Goal: Find specific page/section: Find specific page/section

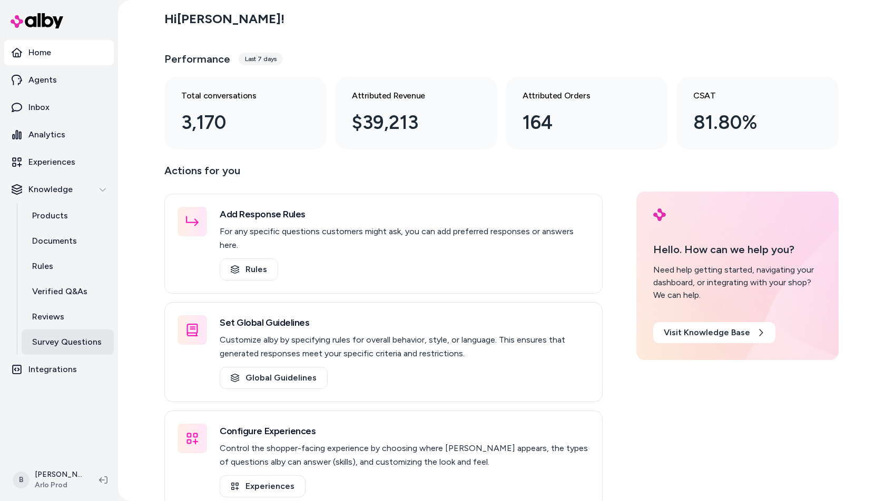
click at [54, 342] on p "Survey Questions" at bounding box center [67, 342] width 70 height 13
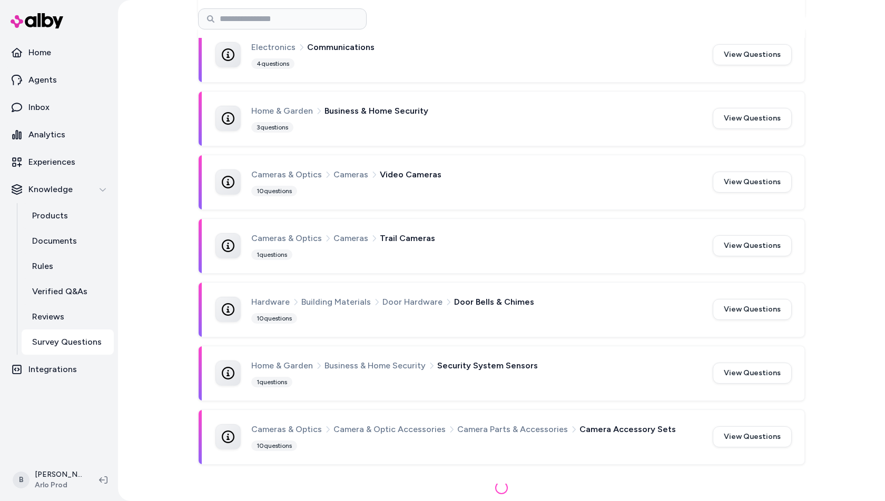
scroll to position [951, 0]
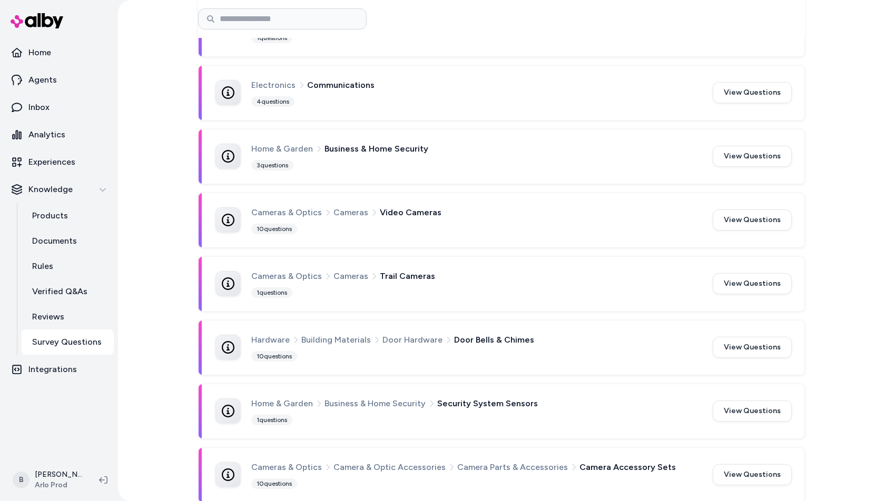
click at [840, 269] on div "Survey Questions How Survey Questions Work Survey questions are automatically g…" at bounding box center [501, 250] width 767 height 501
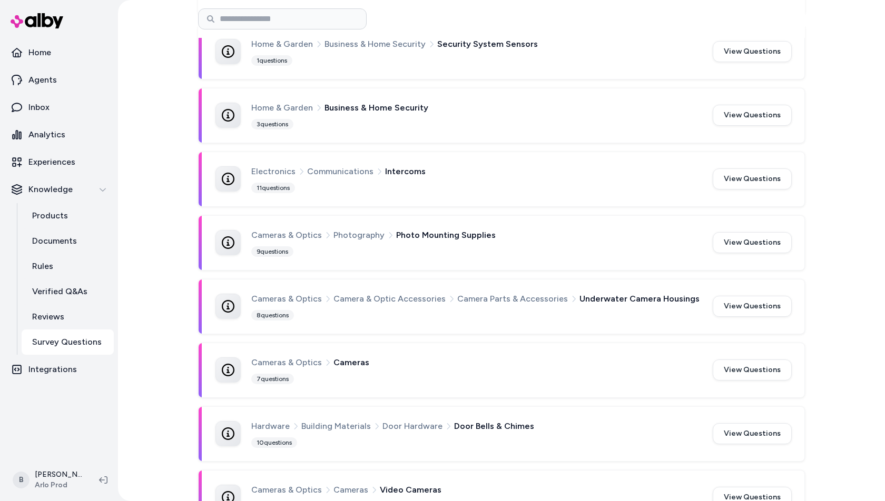
scroll to position [951, 0]
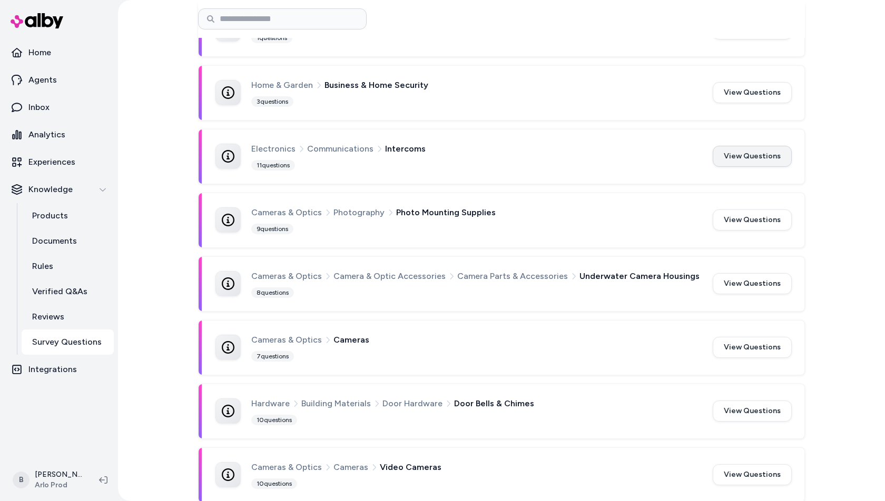
click at [733, 155] on button "View Questions" at bounding box center [751, 156] width 79 height 21
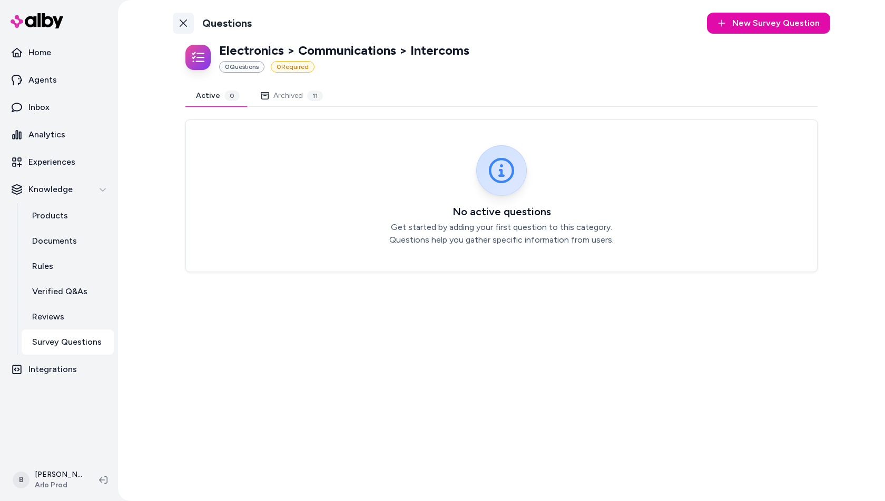
click at [189, 24] on link "Back to Categories" at bounding box center [183, 23] width 21 height 21
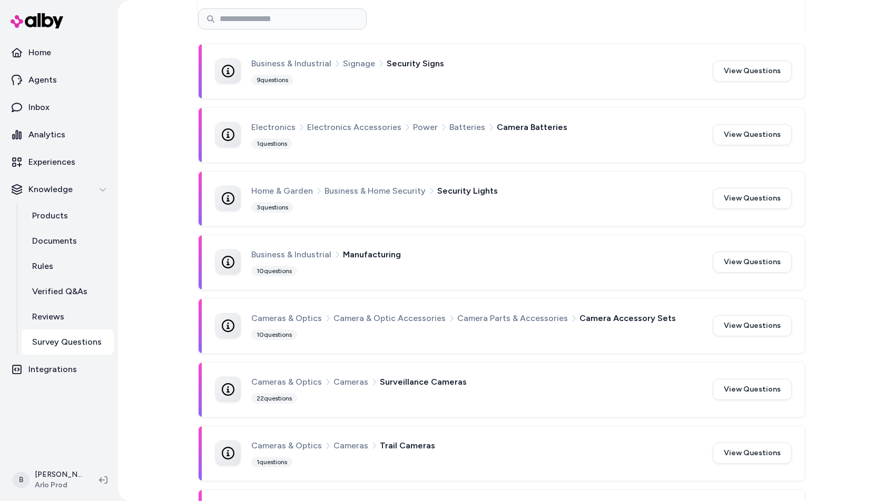
scroll to position [356, 0]
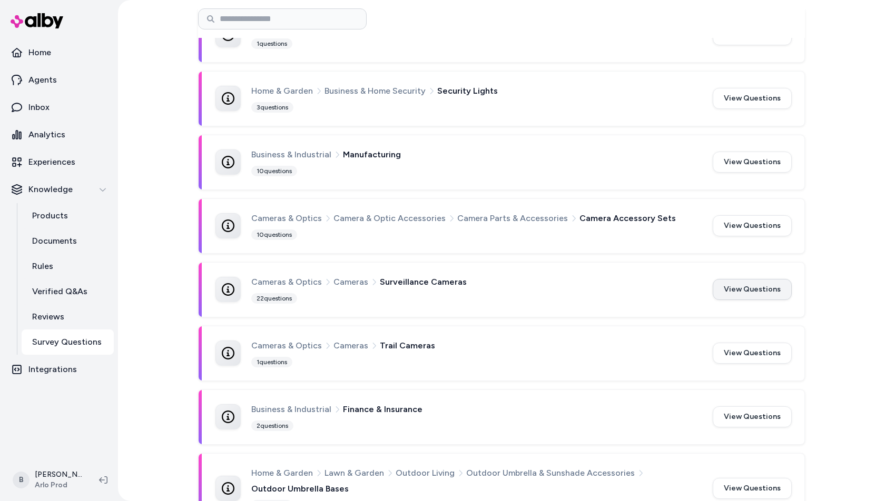
click at [761, 286] on button "View Questions" at bounding box center [751, 289] width 79 height 21
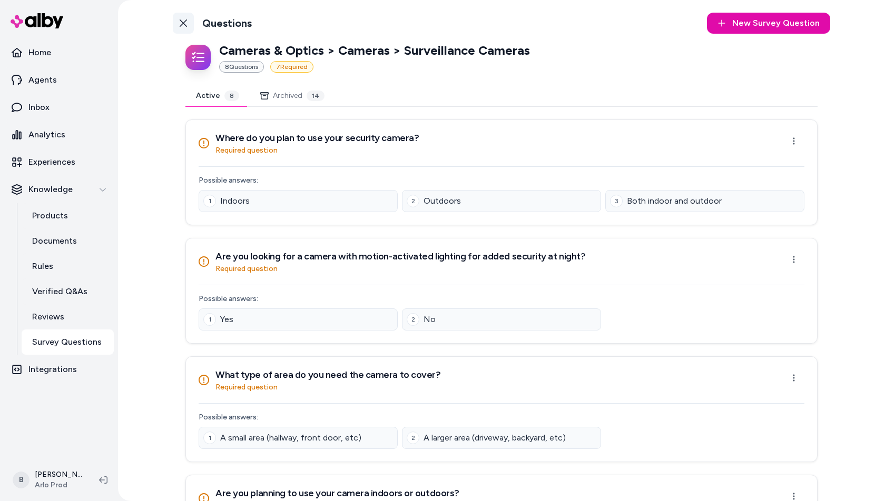
click at [184, 19] on icon at bounding box center [183, 23] width 8 height 8
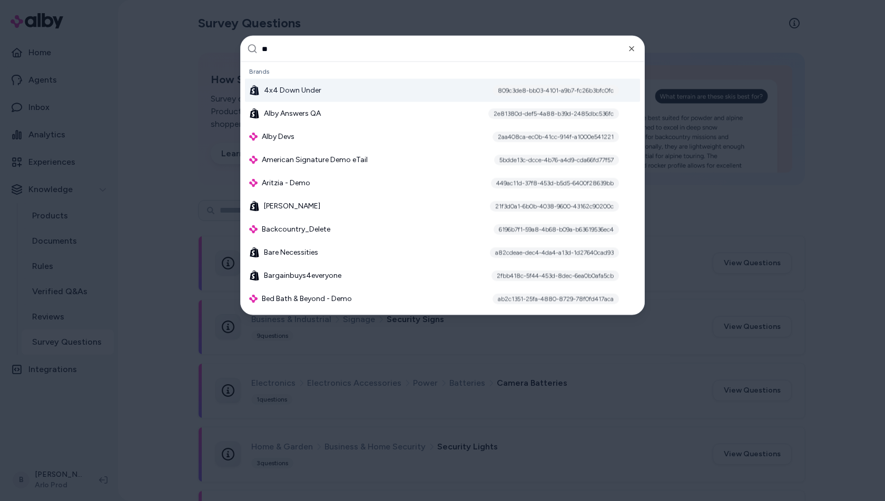
type input "***"
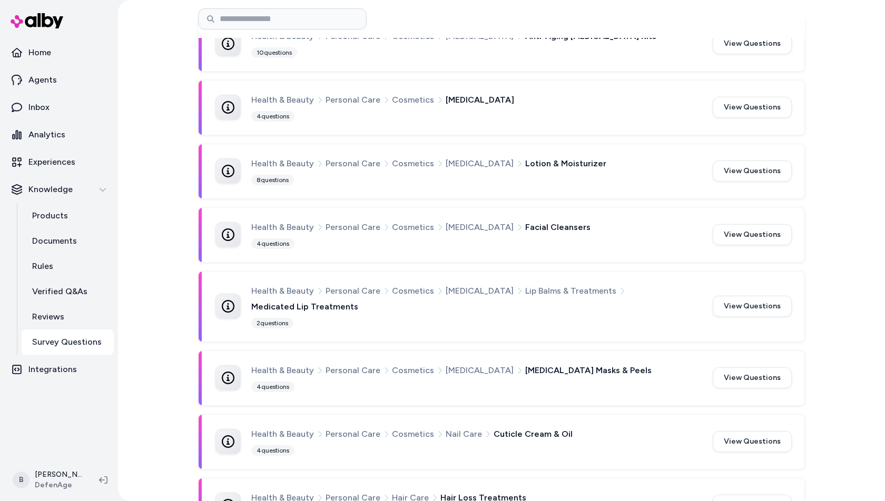
scroll to position [240, 0]
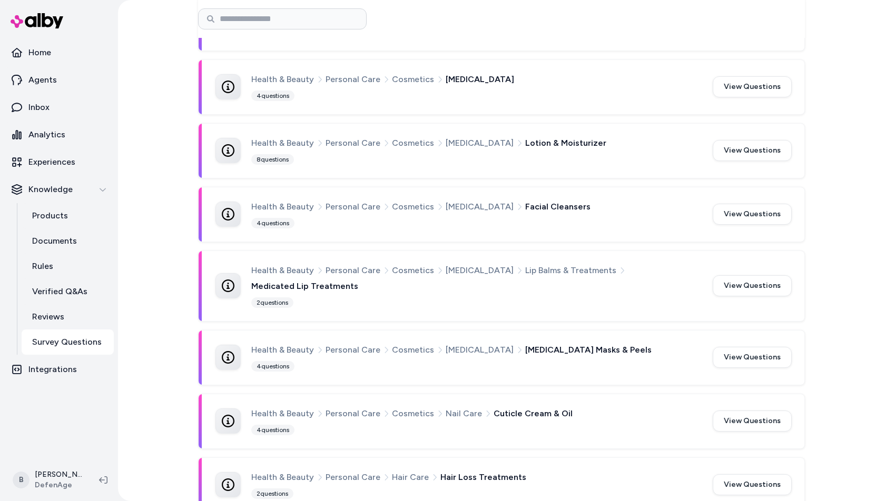
click at [597, 80] on div "Health & Beauty Personal Care Cosmetics Skin Care" at bounding box center [475, 80] width 449 height 14
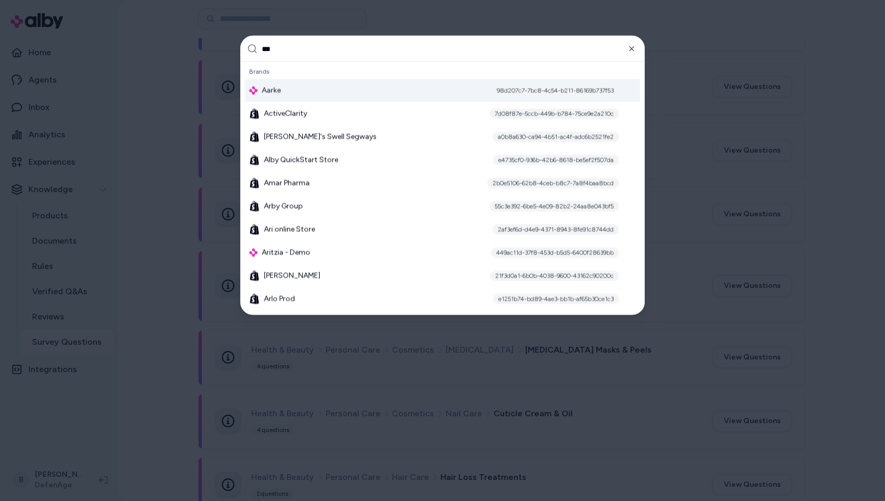
type input "****"
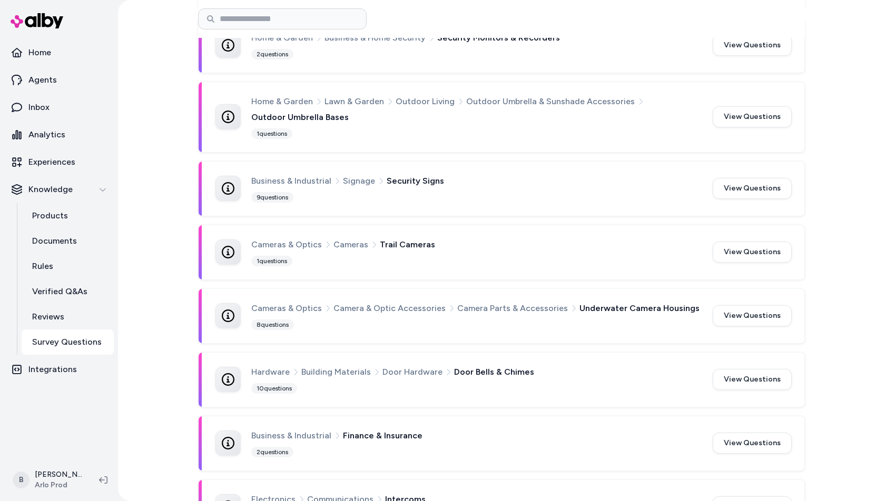
scroll to position [411, 0]
click at [780, 437] on button "View Questions" at bounding box center [751, 441] width 79 height 21
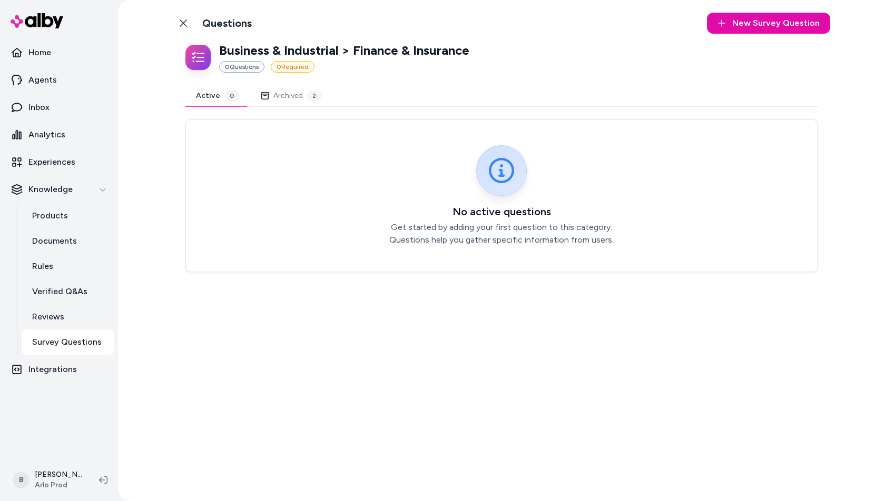
click at [275, 100] on button "Archived 2" at bounding box center [291, 95] width 82 height 21
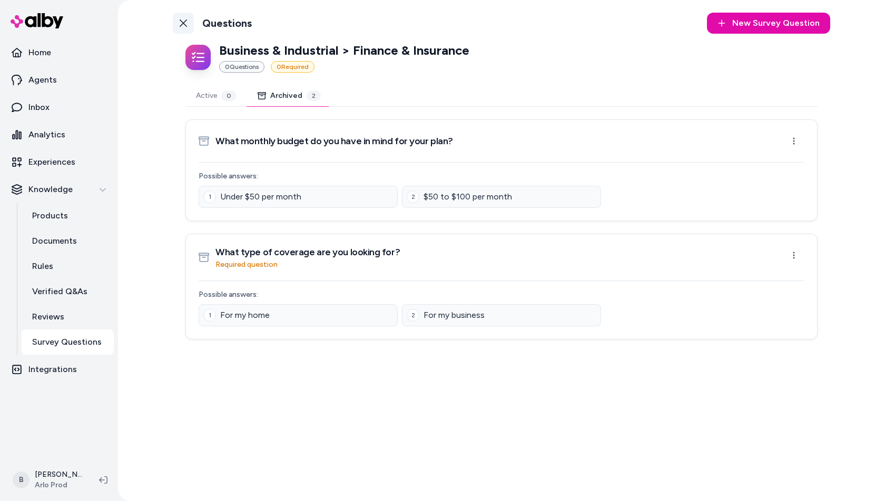
click at [177, 24] on link "Back to Categories" at bounding box center [183, 23] width 21 height 21
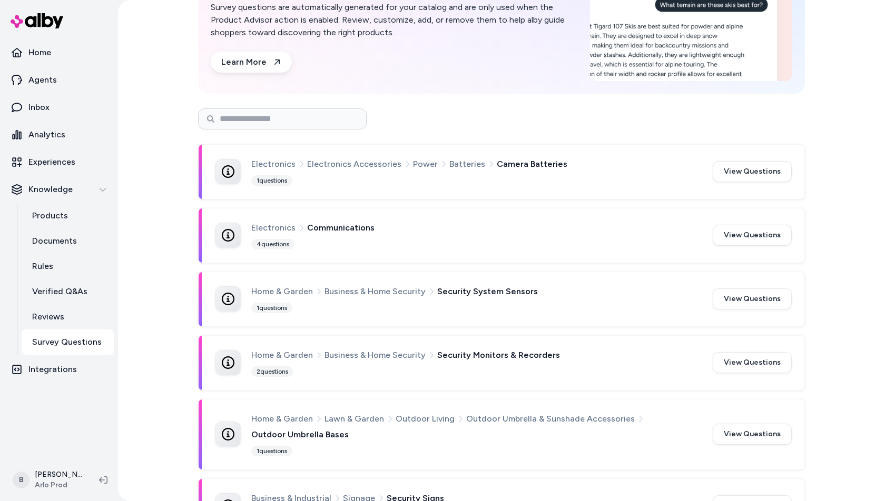
scroll to position [162, 0]
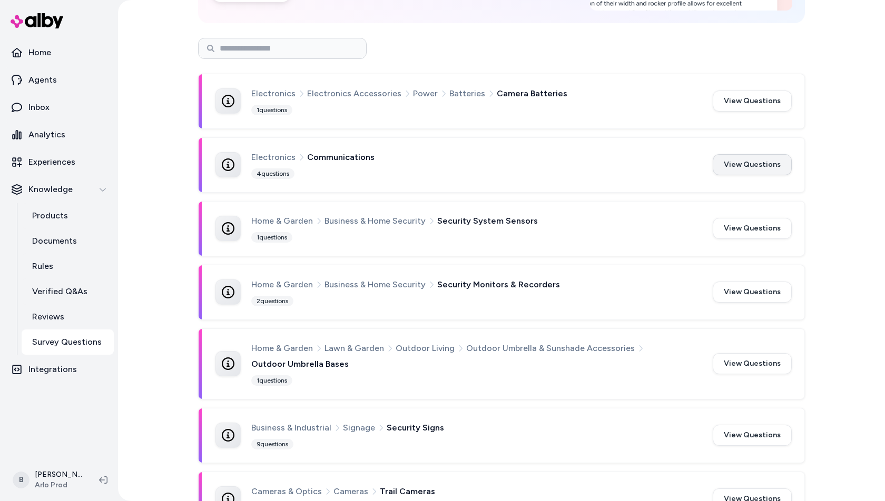
click at [755, 161] on button "View Questions" at bounding box center [751, 164] width 79 height 21
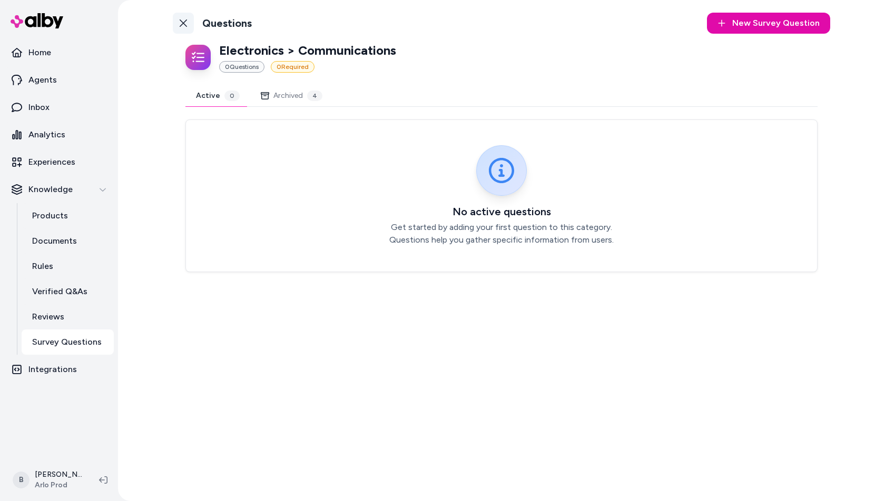
click at [183, 21] on icon at bounding box center [183, 23] width 8 height 8
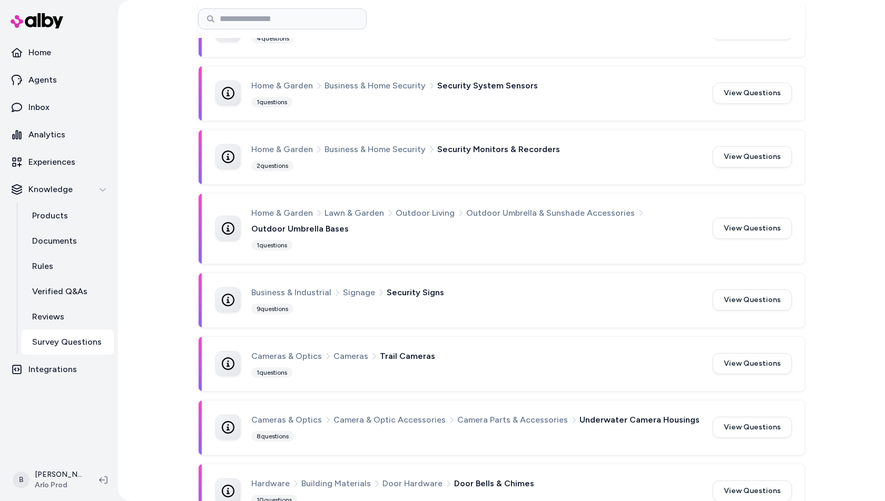
scroll to position [427, 0]
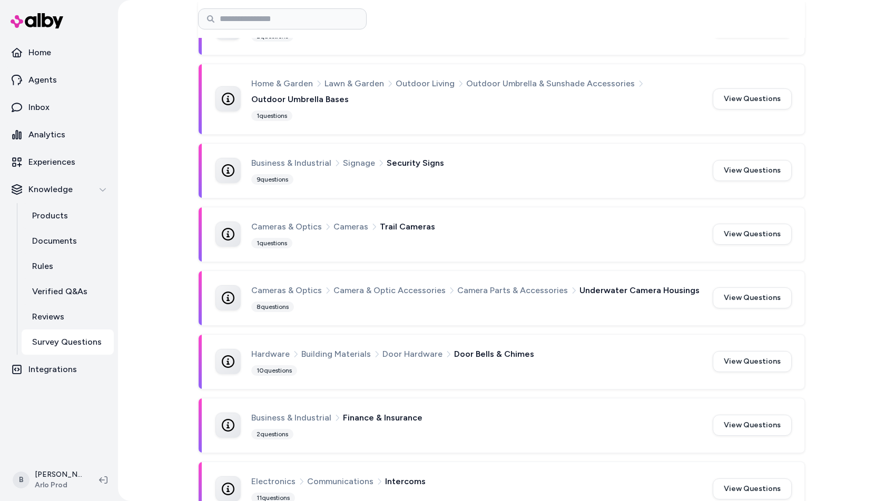
click at [502, 215] on div "Cameras & Optics Cameras Trail Cameras 1 questions View Questions" at bounding box center [502, 234] width 606 height 54
click at [763, 227] on button "View Questions" at bounding box center [751, 234] width 79 height 21
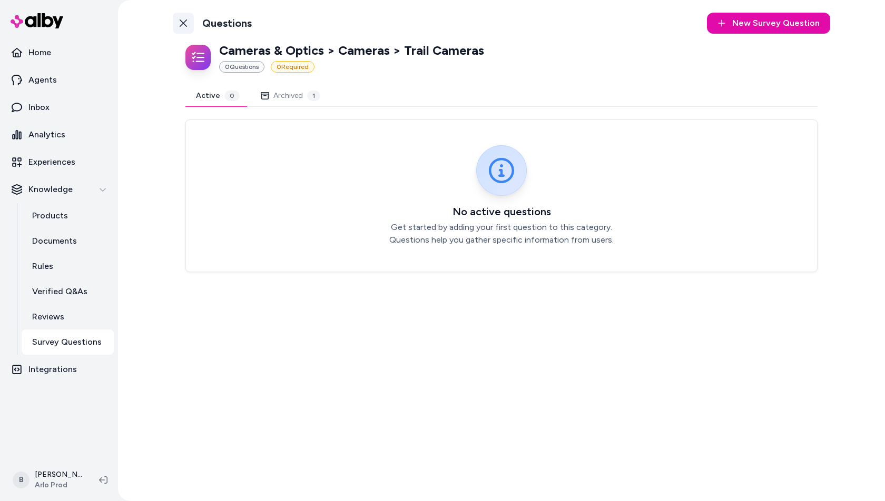
click at [189, 23] on link "Back to Categories" at bounding box center [183, 23] width 21 height 21
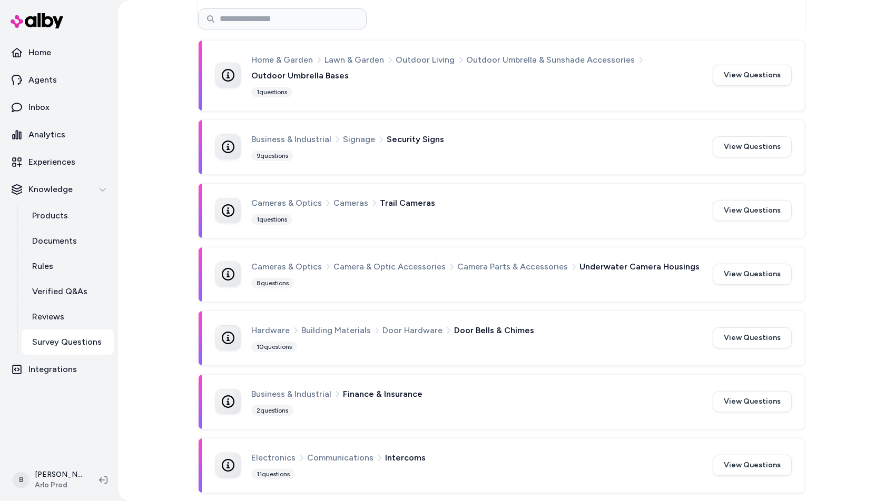
scroll to position [478, 0]
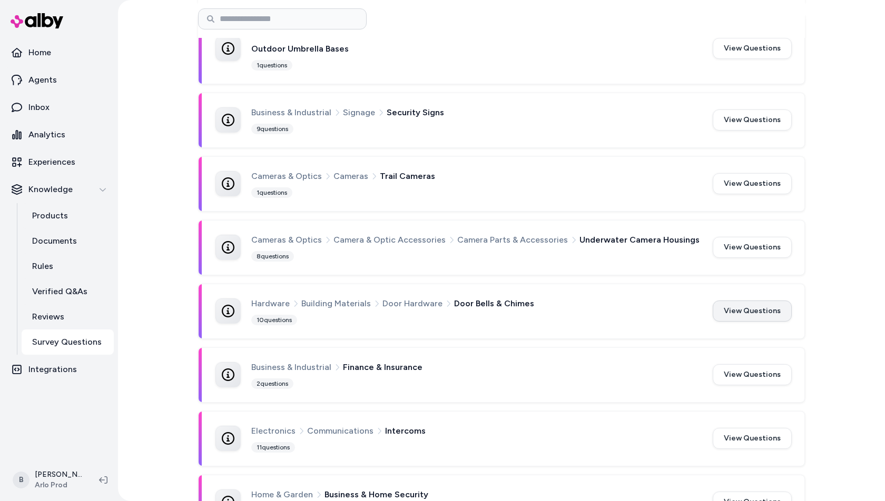
click at [772, 311] on button "View Questions" at bounding box center [751, 311] width 79 height 21
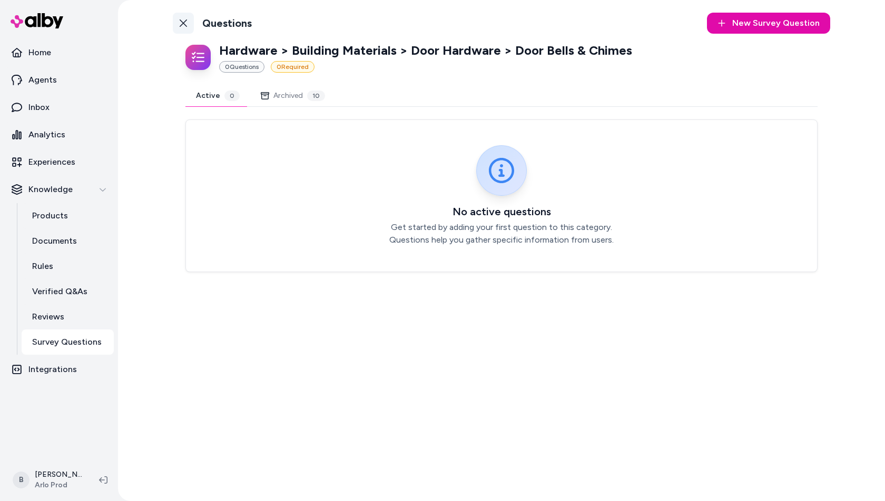
click at [184, 23] on icon at bounding box center [183, 23] width 8 height 8
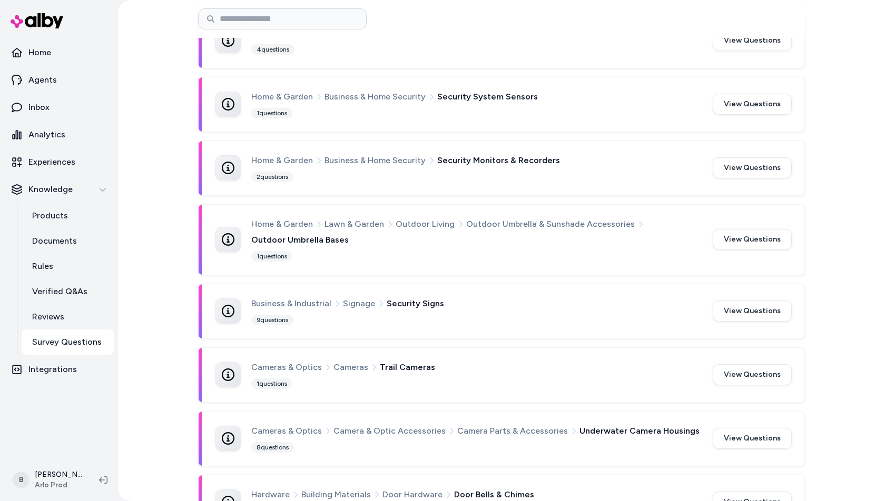
scroll to position [547, 0]
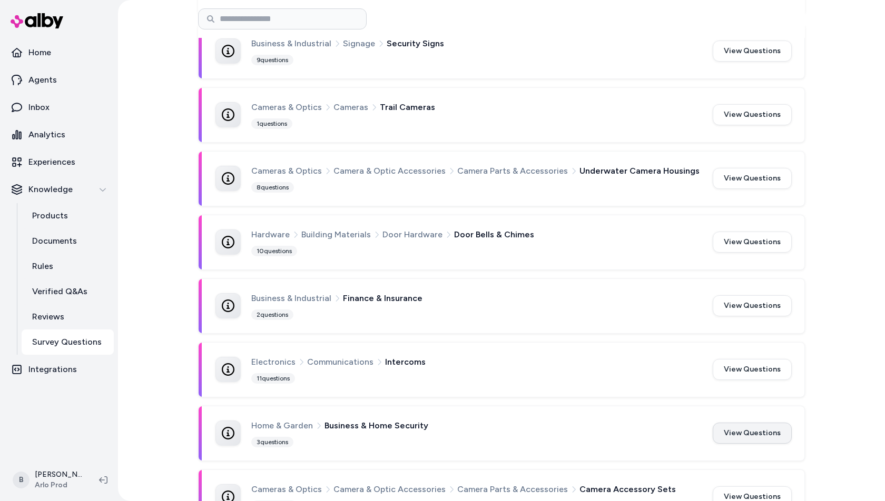
click at [752, 428] on button "View Questions" at bounding box center [751, 433] width 79 height 21
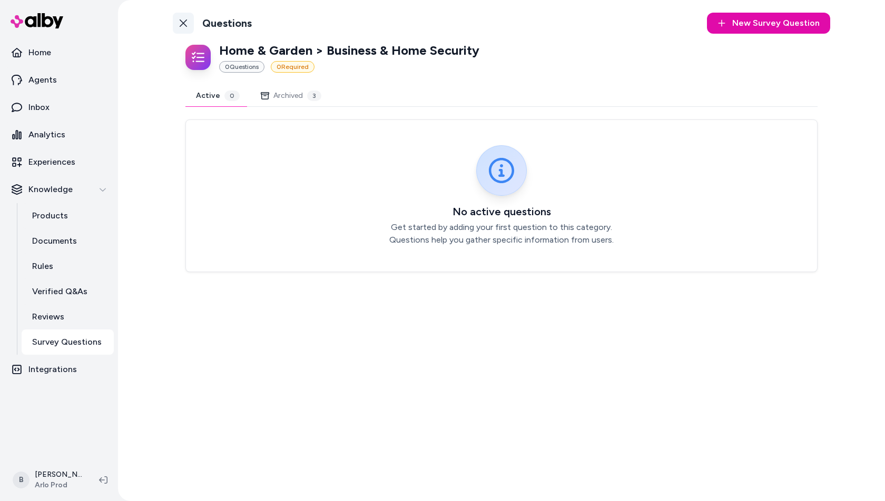
click at [187, 26] on link "Back to Categories" at bounding box center [183, 23] width 21 height 21
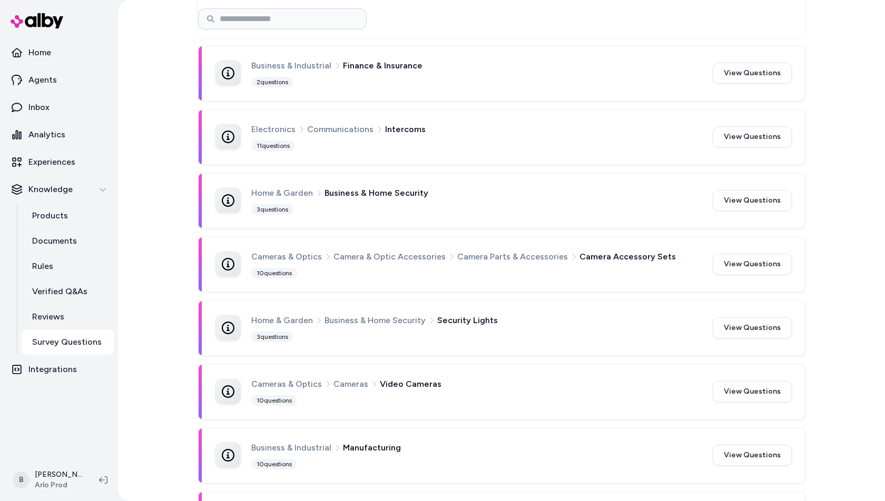
scroll to position [951, 0]
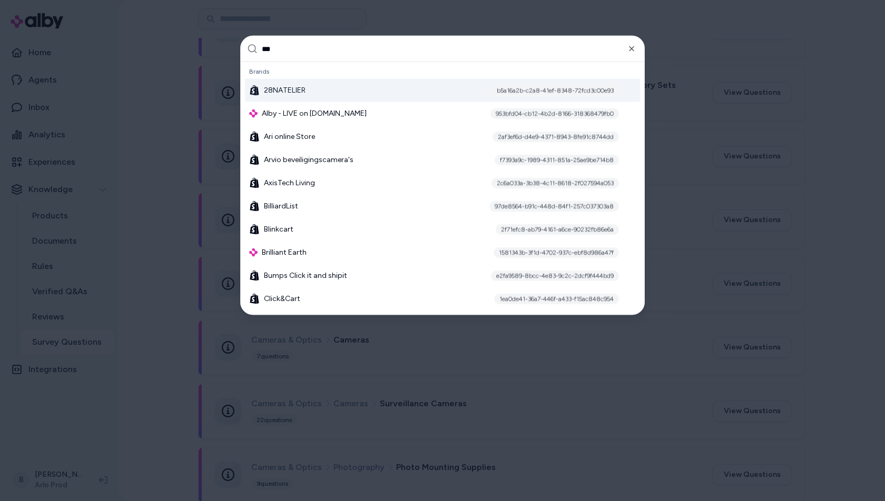
type input "****"
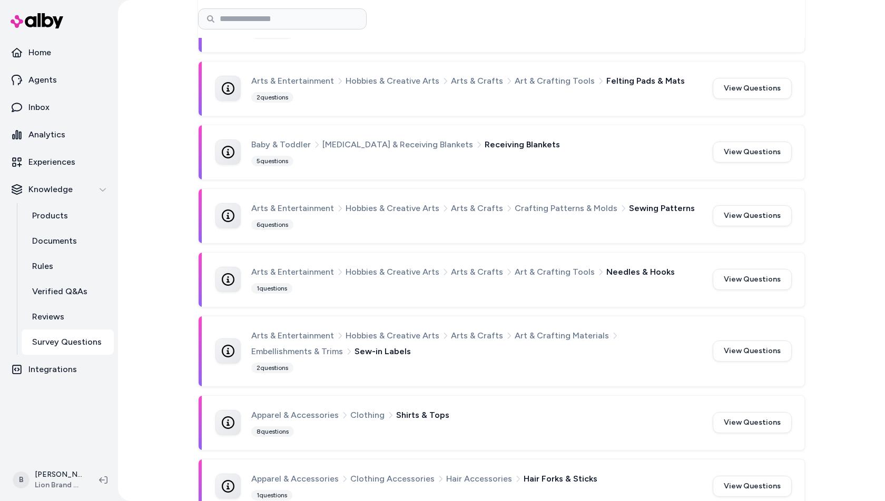
scroll to position [3163, 0]
